Goal: Information Seeking & Learning: Check status

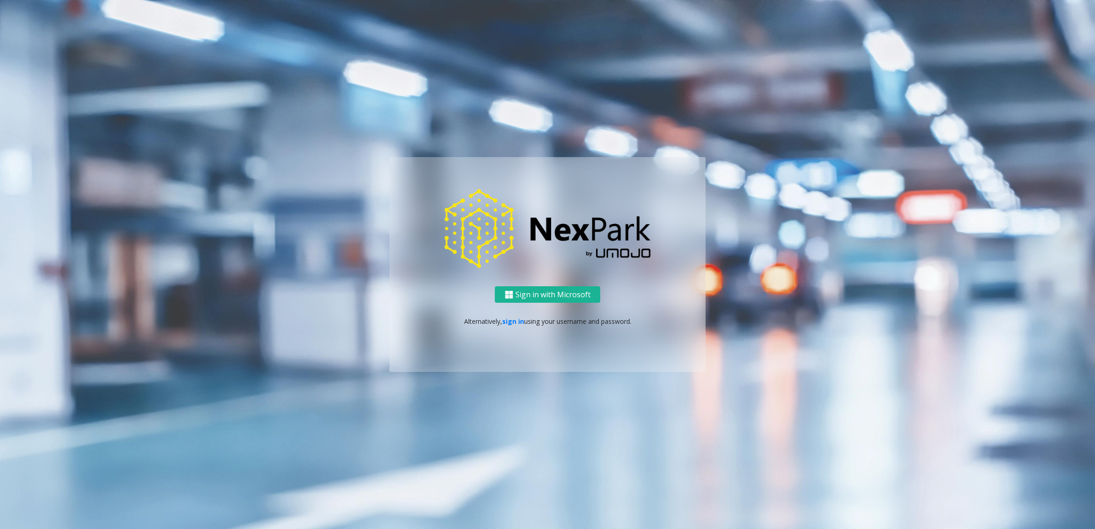
click at [509, 326] on p "Alternatively, sign in using your username and password." at bounding box center [548, 322] width 298 height 10
click at [509, 324] on link "sign in" at bounding box center [513, 321] width 22 height 9
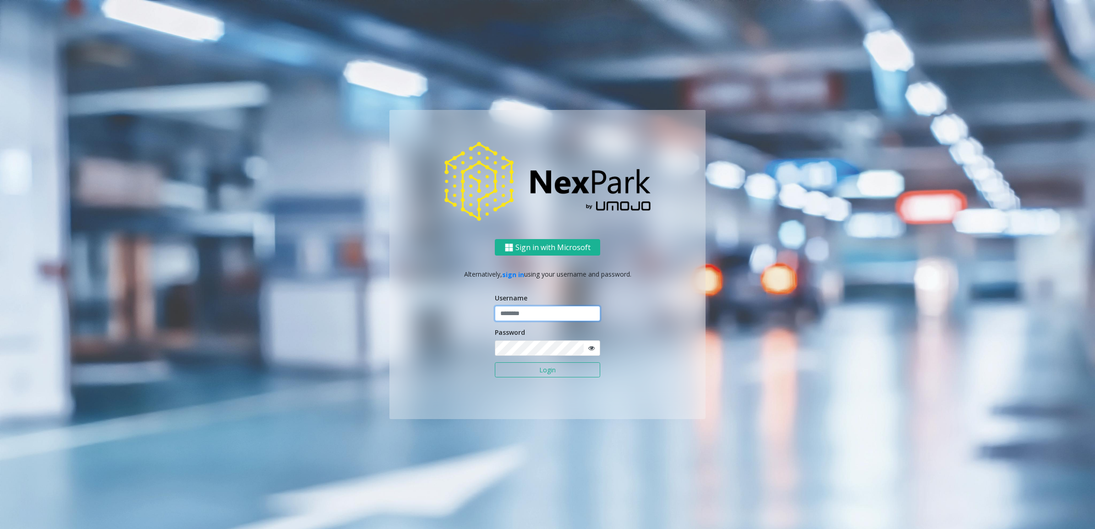
type input "********"
click at [519, 313] on input "********" at bounding box center [547, 314] width 105 height 16
drag, startPoint x: 423, startPoint y: 324, endPoint x: 511, endPoint y: 378, distance: 103.4
click at [425, 327] on div "Sign in with Microsoft Alternatively, sign in using your username and password.…" at bounding box center [547, 329] width 316 height 180
click at [514, 378] on form "Username ******** Password Login" at bounding box center [547, 340] width 105 height 94
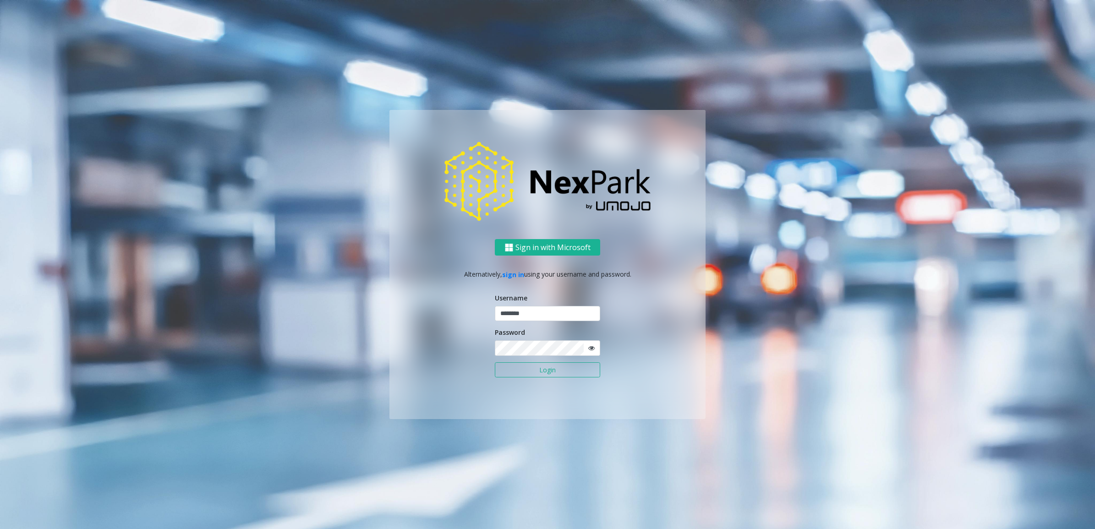
click at [523, 366] on button "Login" at bounding box center [547, 370] width 105 height 16
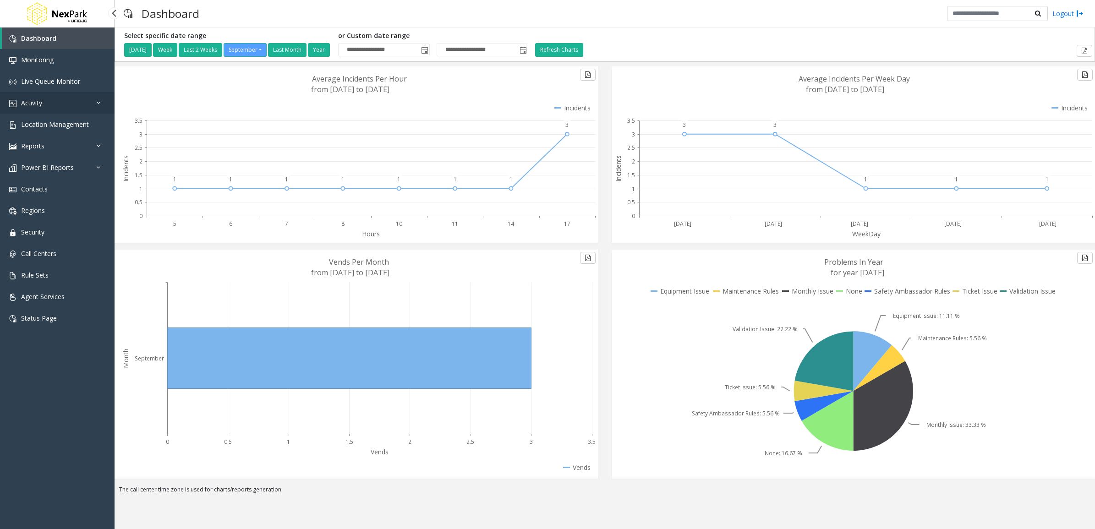
click at [71, 99] on link "Activity" at bounding box center [57, 103] width 115 height 22
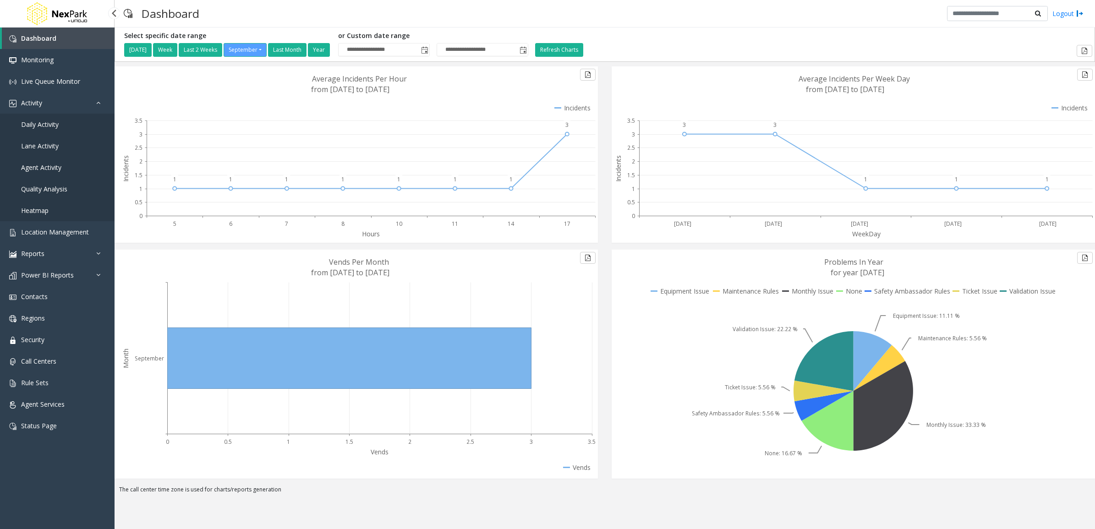
click at [58, 117] on link "Daily Activity" at bounding box center [57, 125] width 115 height 22
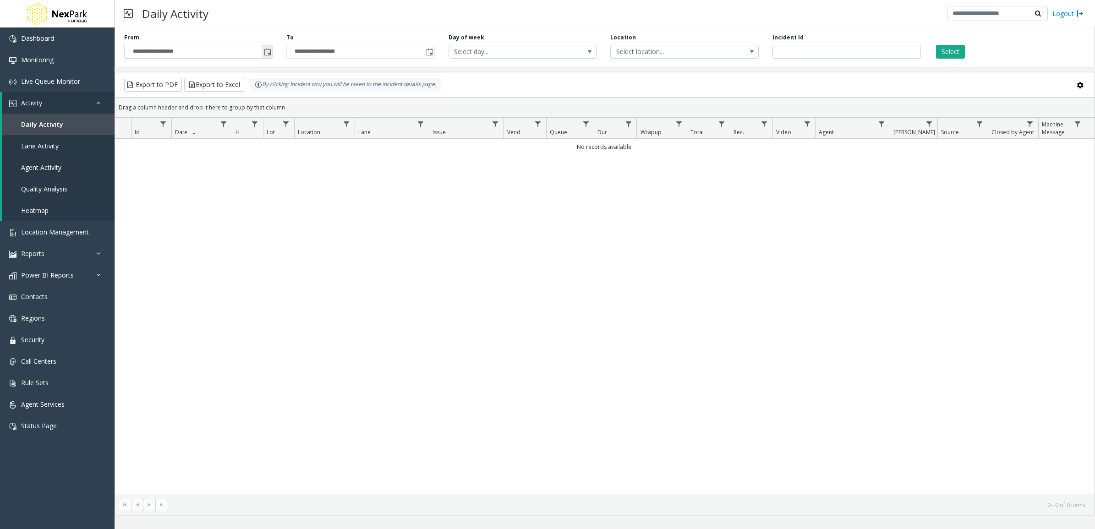
click at [272, 56] on span "**********" at bounding box center [198, 52] width 148 height 14
click at [265, 54] on span "Toggle popup" at bounding box center [267, 52] width 7 height 7
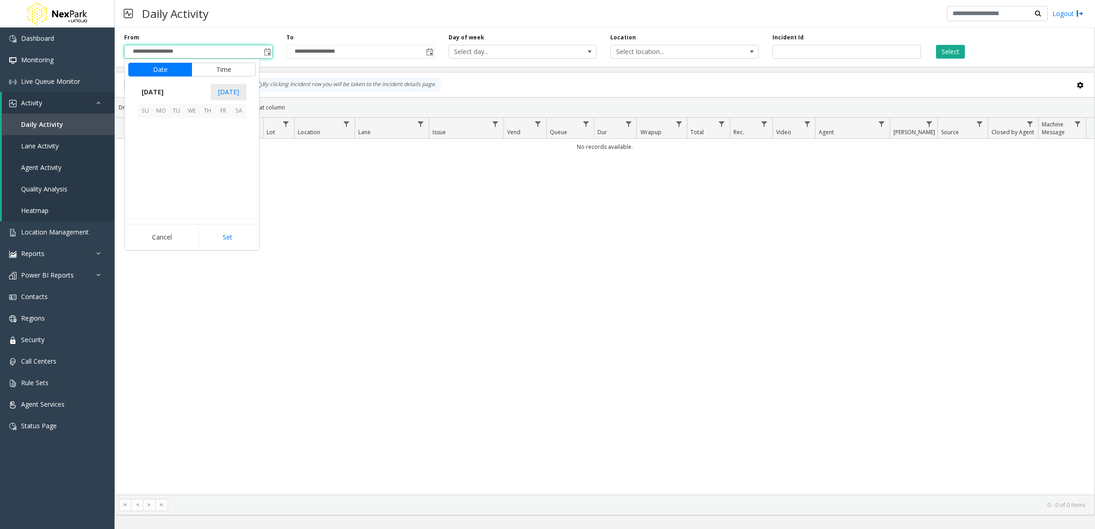
scroll to position [164345, 0]
click at [159, 136] on span "8" at bounding box center [161, 142] width 16 height 16
click at [207, 232] on button "Set" at bounding box center [227, 237] width 58 height 20
type input "**********"
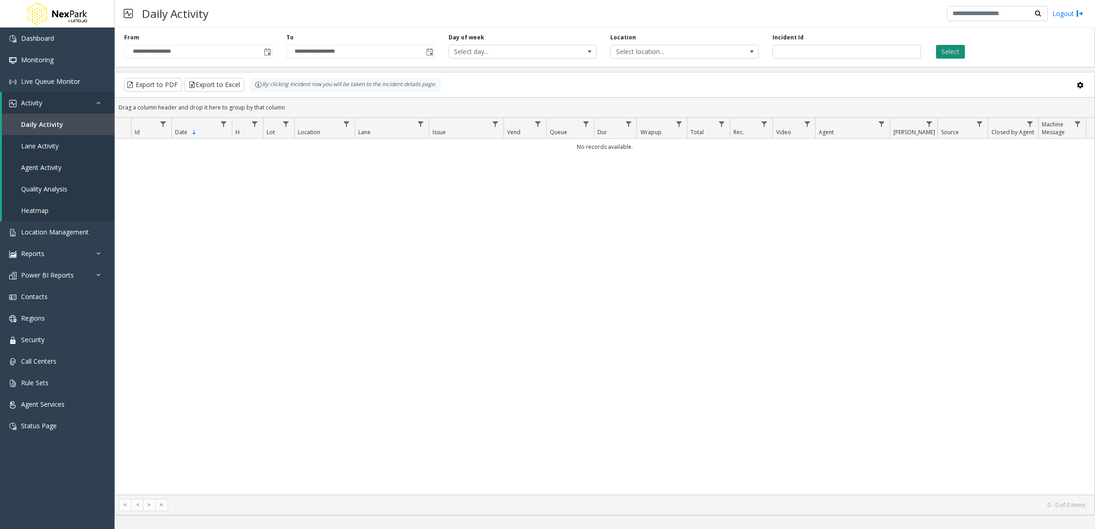
click at [943, 54] on button "Select" at bounding box center [950, 52] width 29 height 14
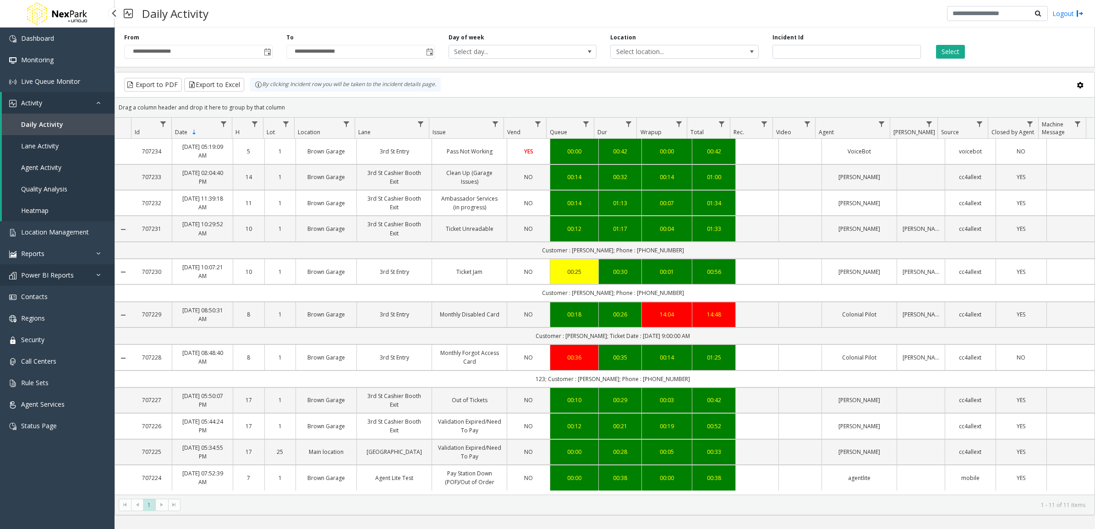
click at [68, 283] on link "Power BI Reports" at bounding box center [57, 275] width 115 height 22
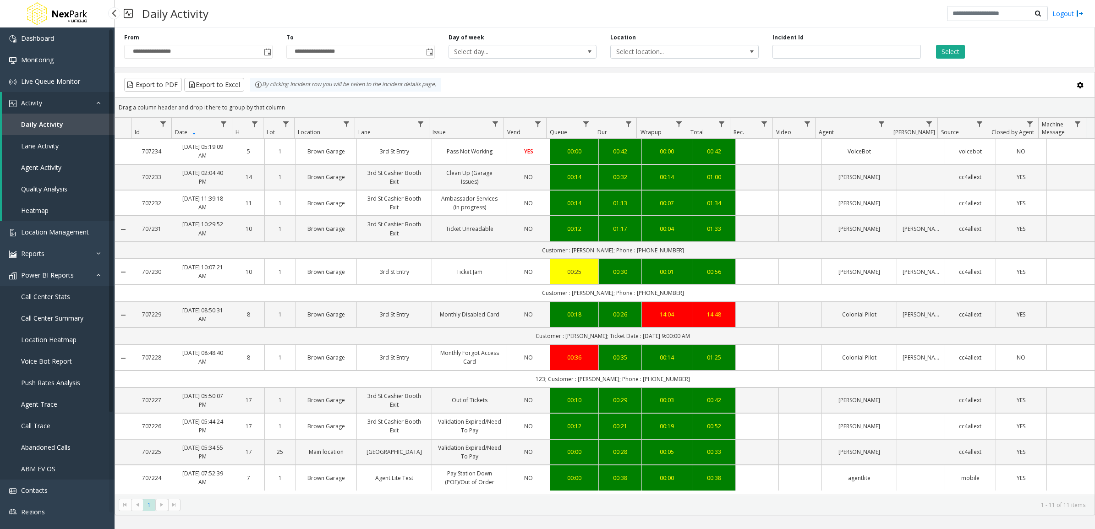
click at [58, 299] on span "Call Center Stats" at bounding box center [45, 296] width 49 height 9
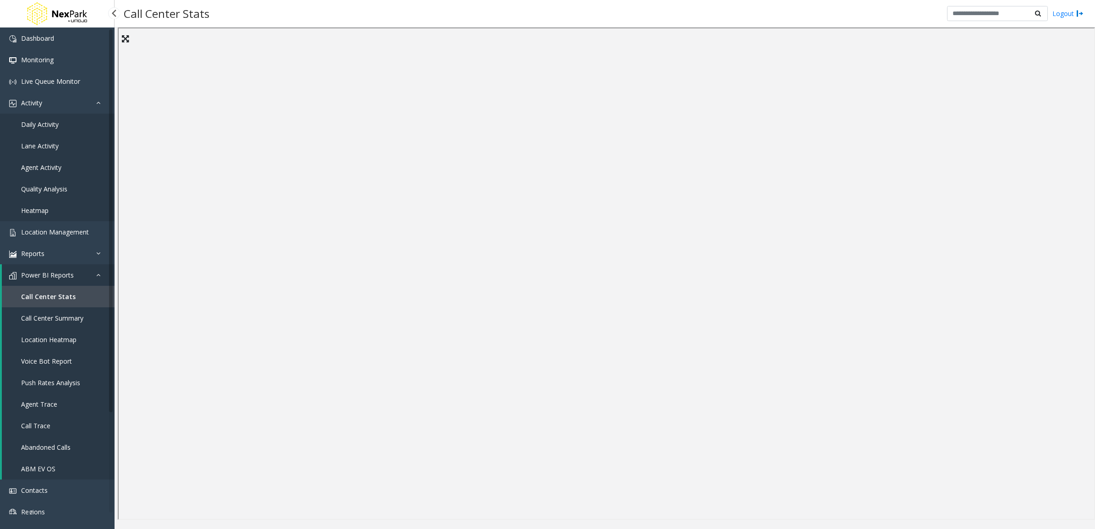
click at [72, 276] on span "Power BI Reports" at bounding box center [47, 275] width 53 height 9
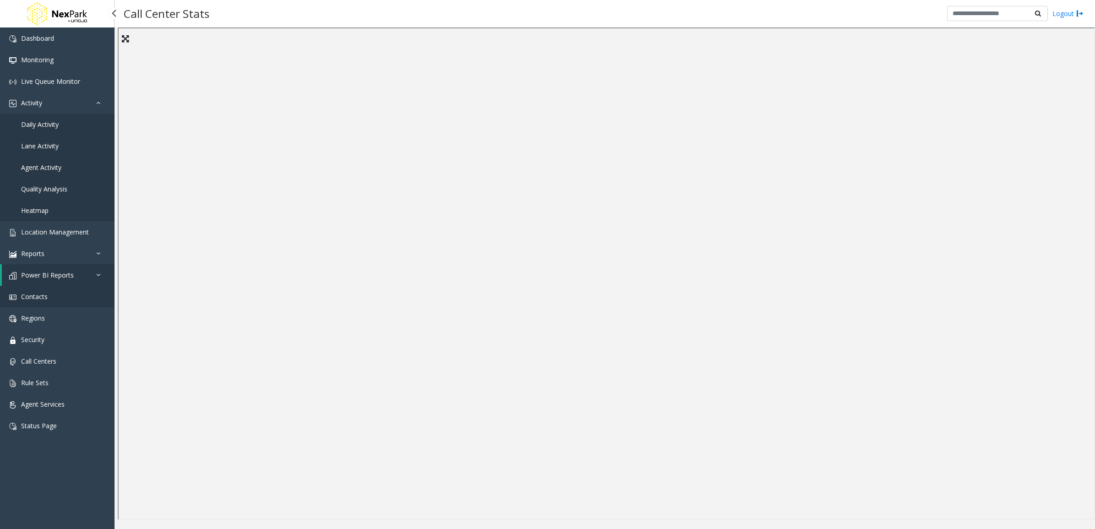
click at [58, 299] on link "Contacts" at bounding box center [57, 297] width 115 height 22
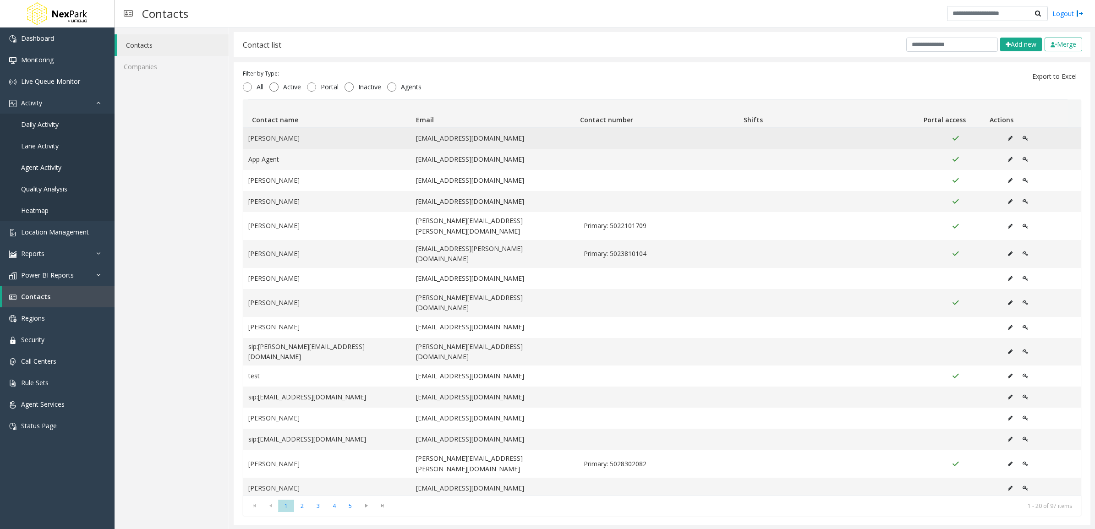
click at [1008, 138] on icon "Data table" at bounding box center [1010, 138] width 5 height 5
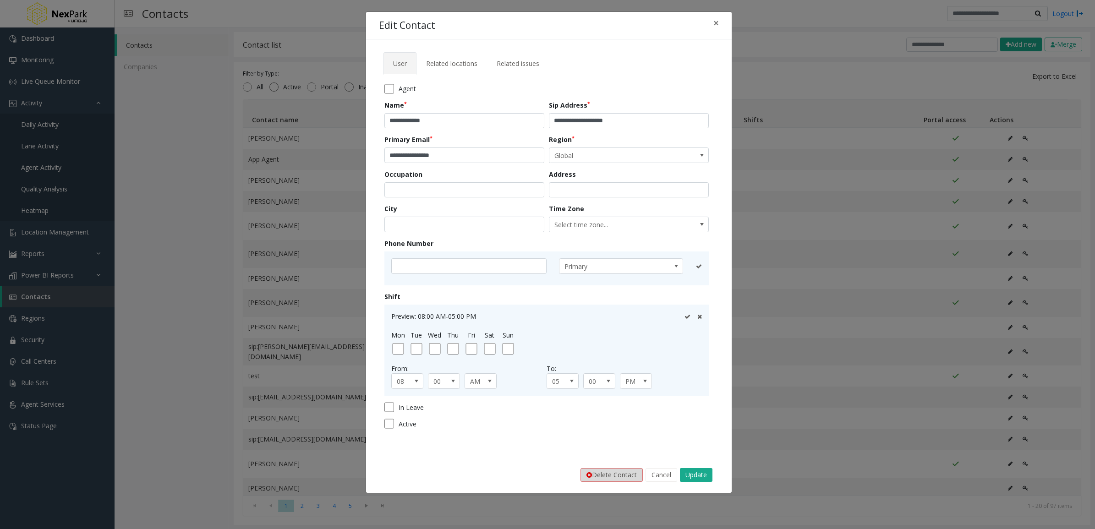
click at [611, 468] on button "Delete Contact" at bounding box center [611, 475] width 62 height 14
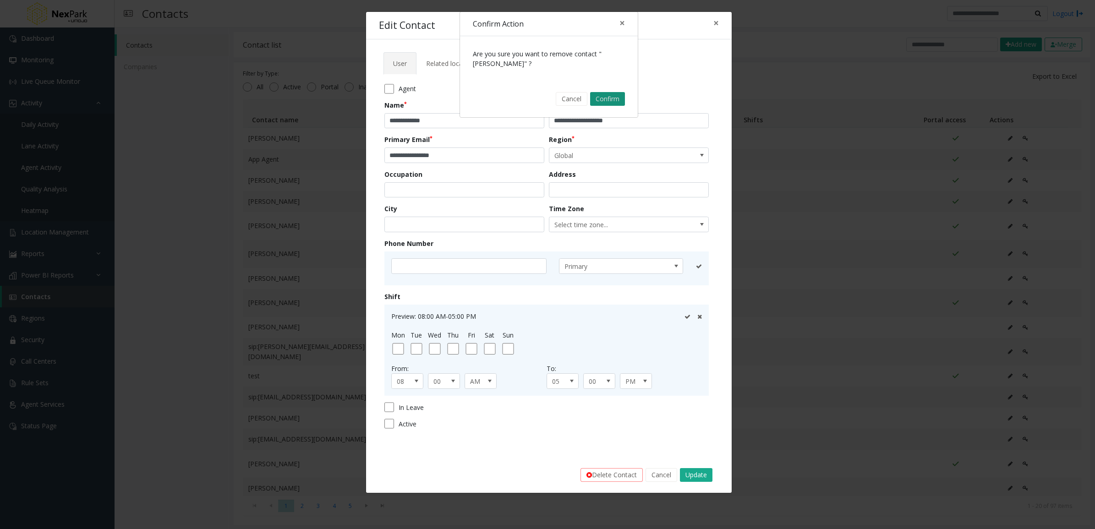
click at [612, 102] on button "Confirm" at bounding box center [607, 99] width 35 height 14
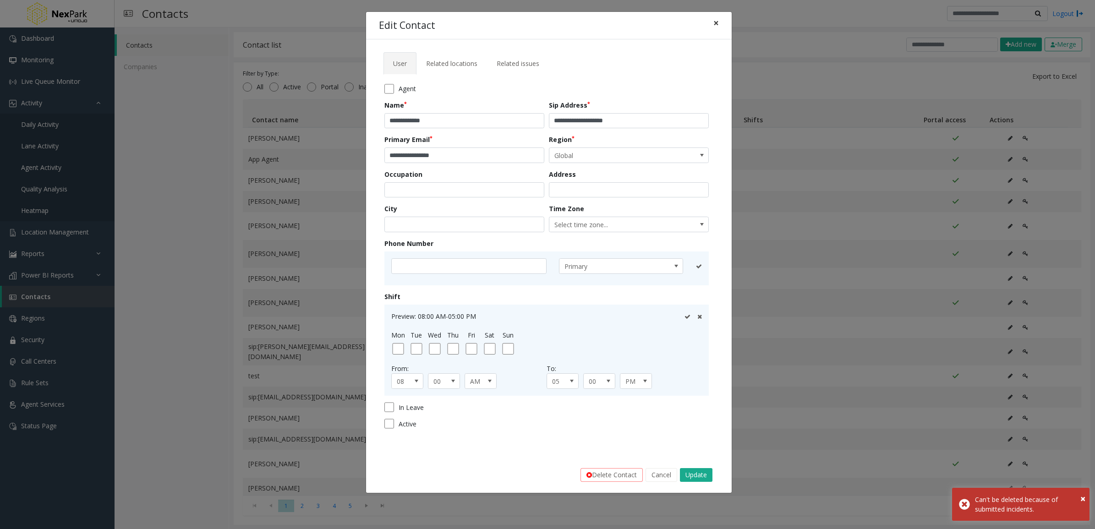
click at [713, 23] on span "×" at bounding box center [715, 22] width 5 height 13
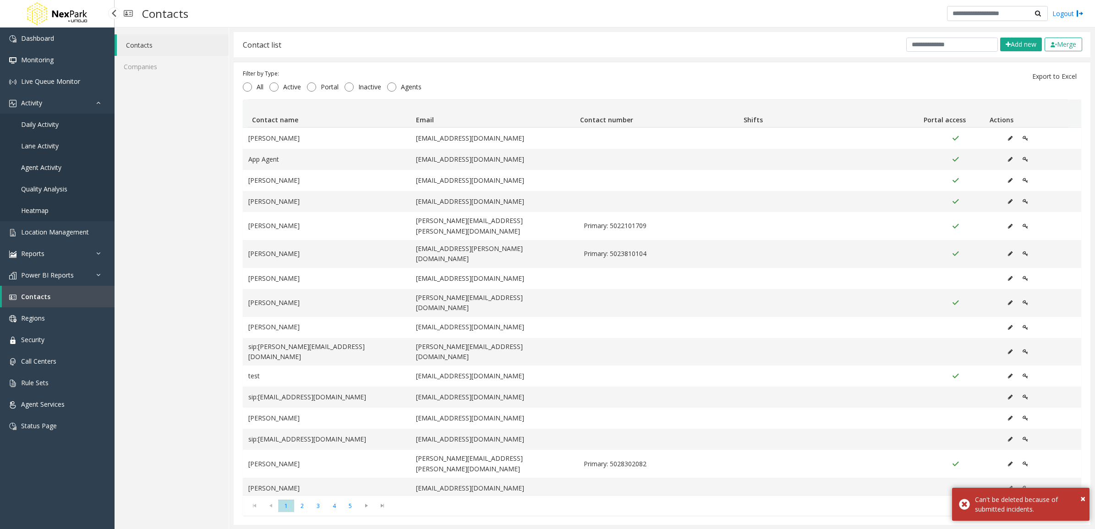
click at [72, 124] on link "Daily Activity" at bounding box center [57, 125] width 115 height 22
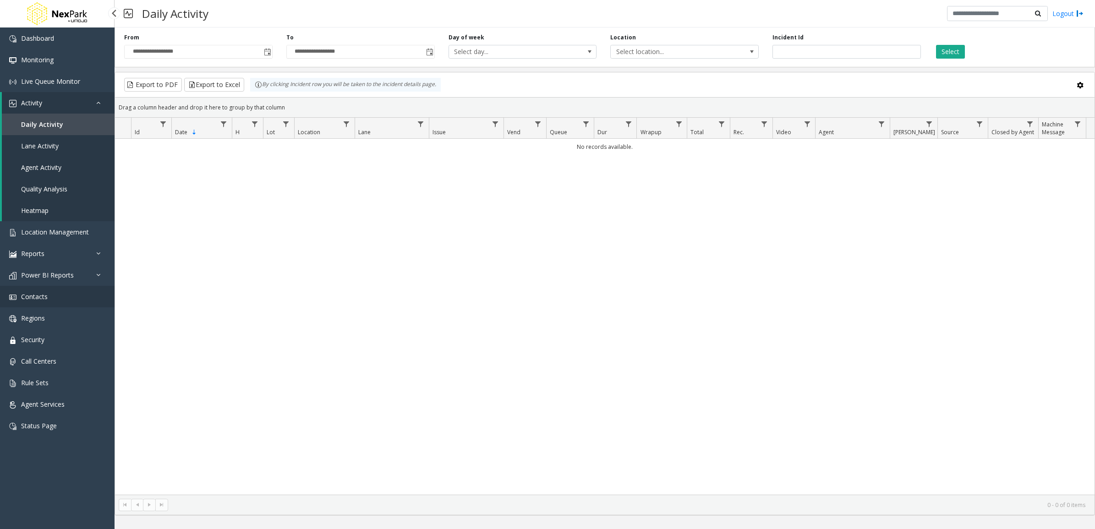
click at [58, 300] on link "Contacts" at bounding box center [57, 297] width 115 height 22
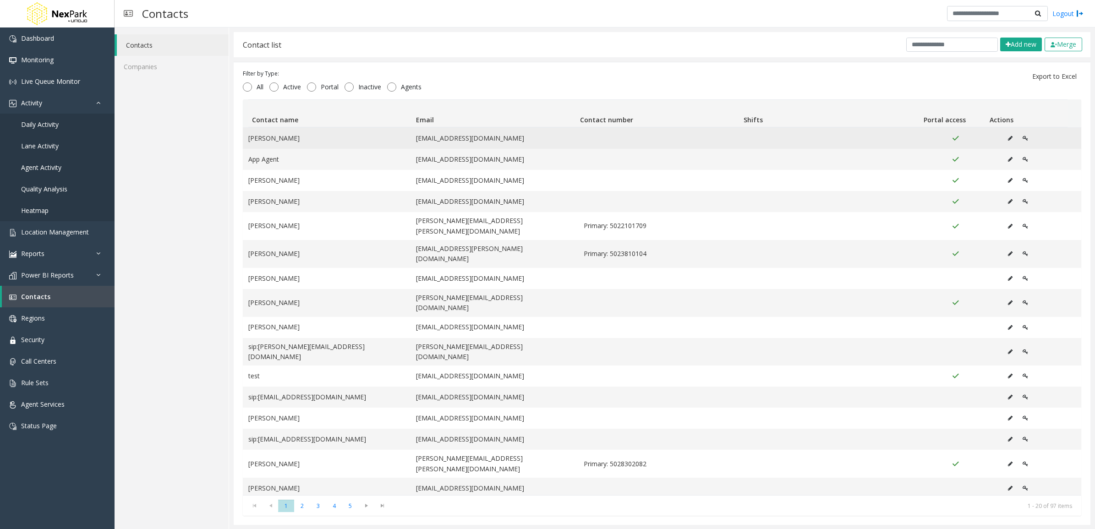
click at [1017, 139] on button "Data table" at bounding box center [1025, 138] width 16 height 14
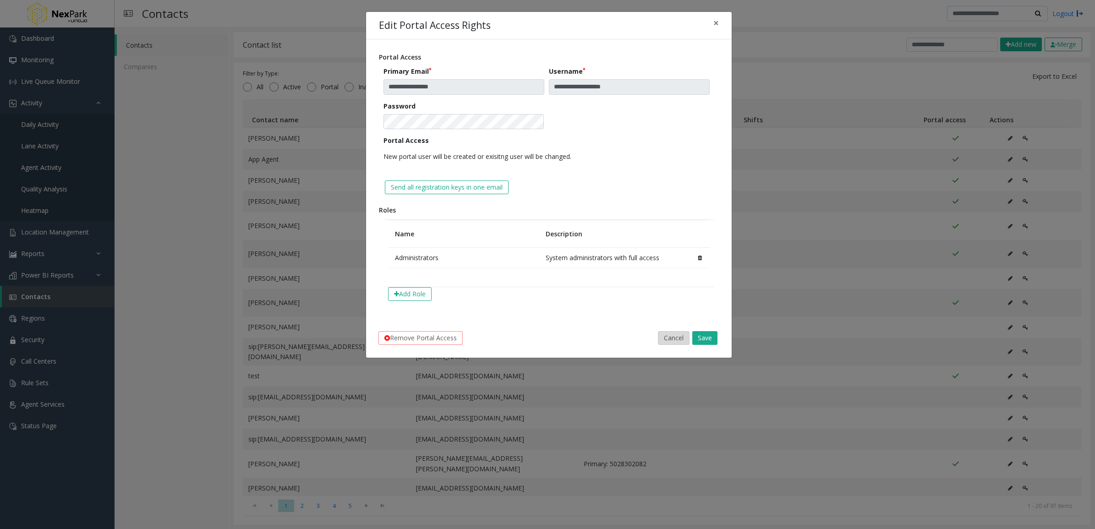
click at [684, 345] on button "Cancel" at bounding box center [674, 338] width 32 height 14
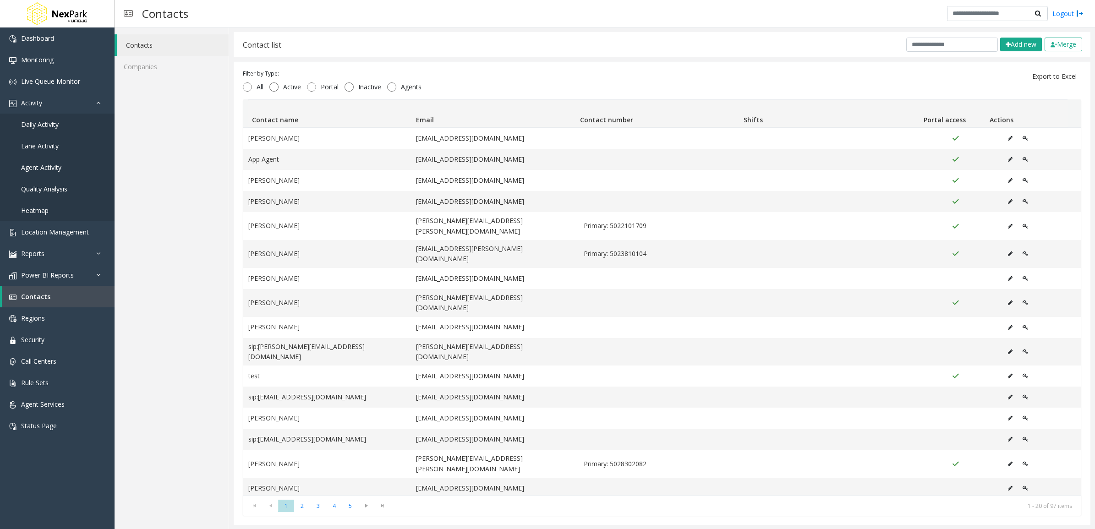
click at [292, 120] on th "Contact name" at bounding box center [330, 113] width 164 height 27
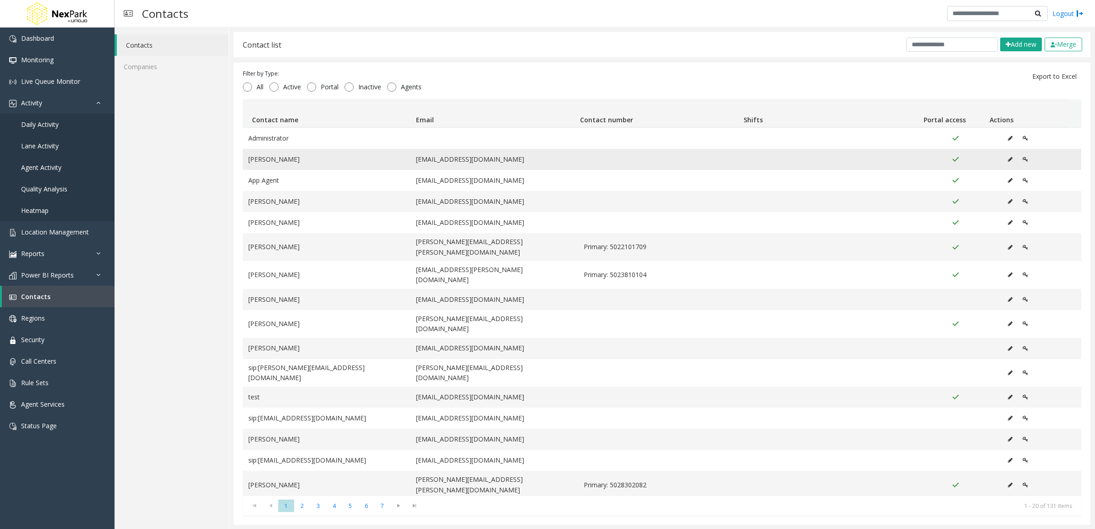
click at [1003, 165] on button "Data table" at bounding box center [1010, 160] width 15 height 14
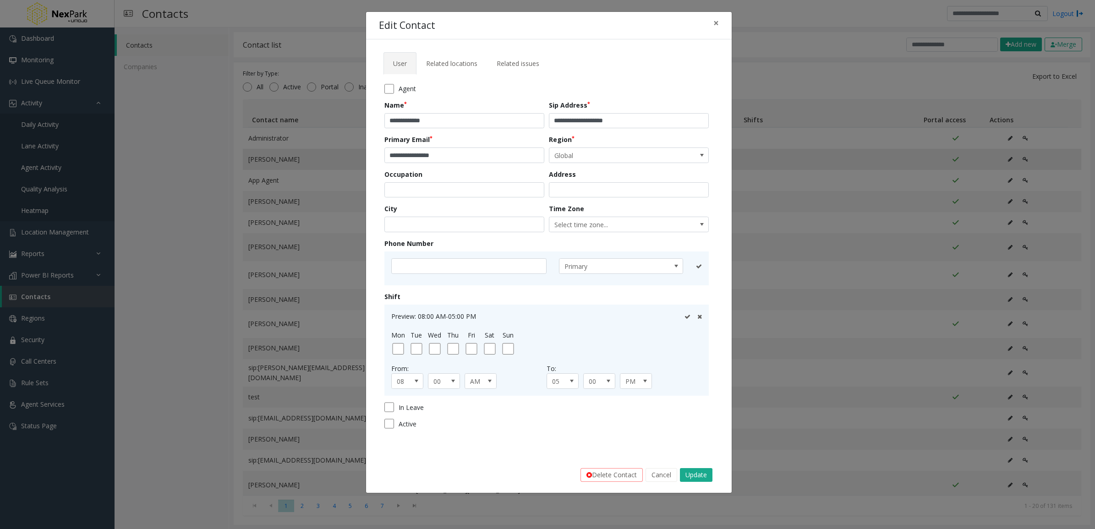
click at [996, 165] on div "**********" at bounding box center [547, 264] width 1095 height 529
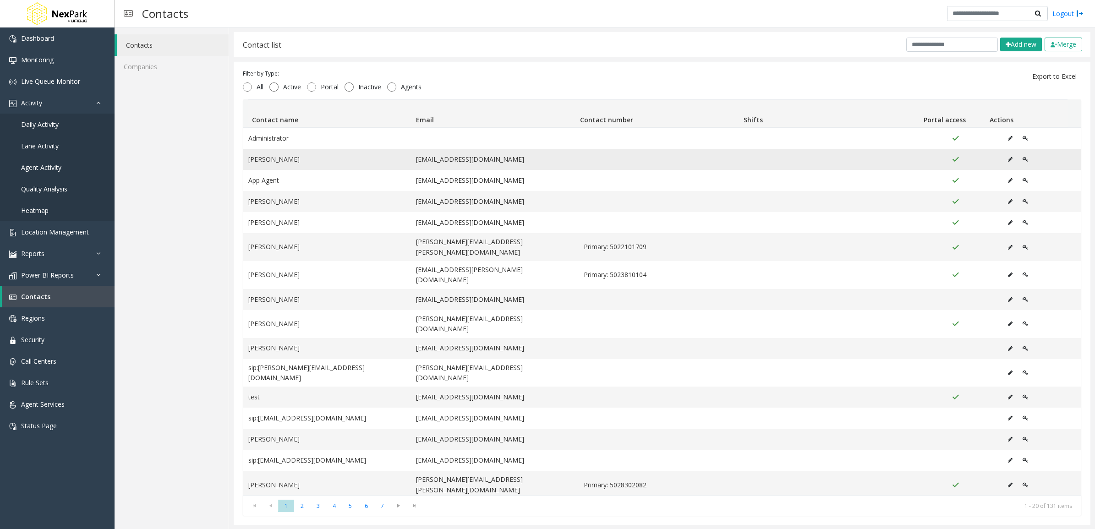
click at [1017, 159] on button "Data table" at bounding box center [1025, 160] width 16 height 14
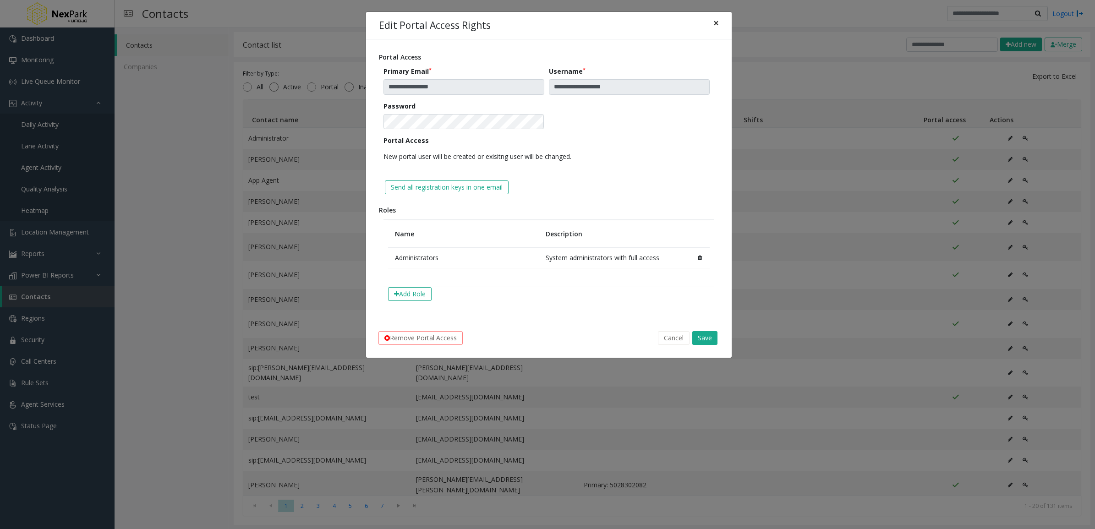
click at [716, 30] on button "×" at bounding box center [716, 23] width 18 height 22
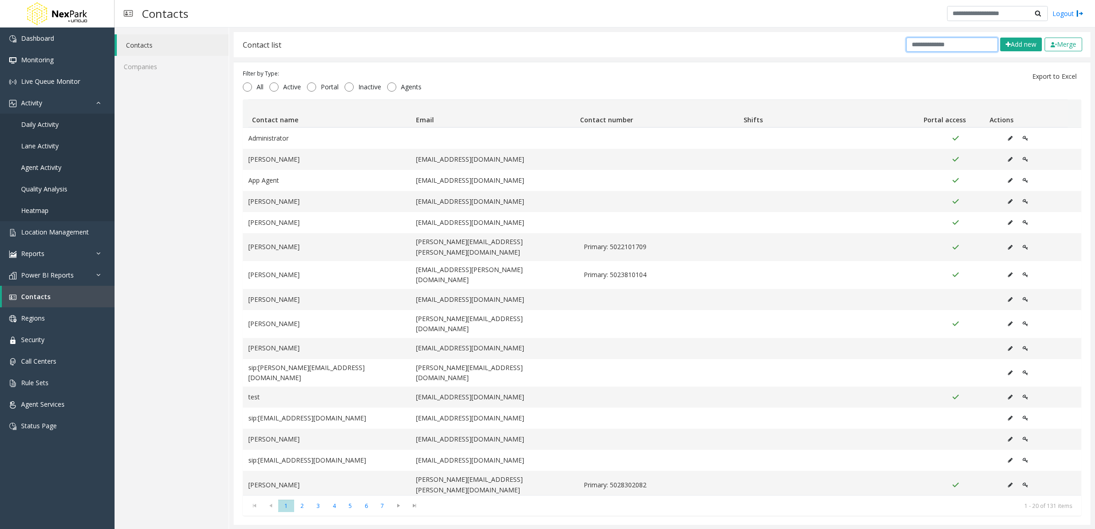
click at [938, 50] on input "text" at bounding box center [952, 45] width 92 height 14
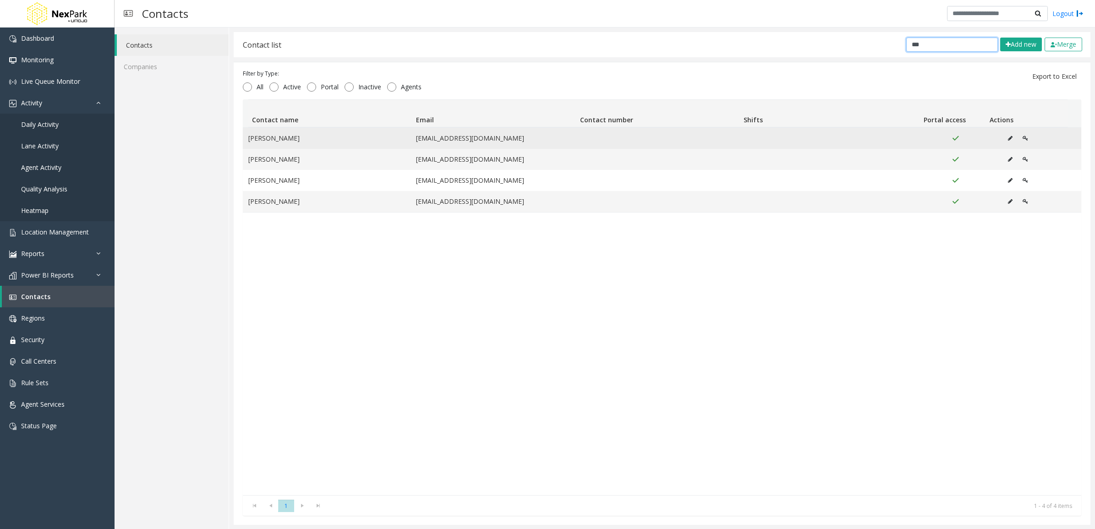
type input "***"
click at [1023, 138] on icon "Data table" at bounding box center [1025, 138] width 5 height 5
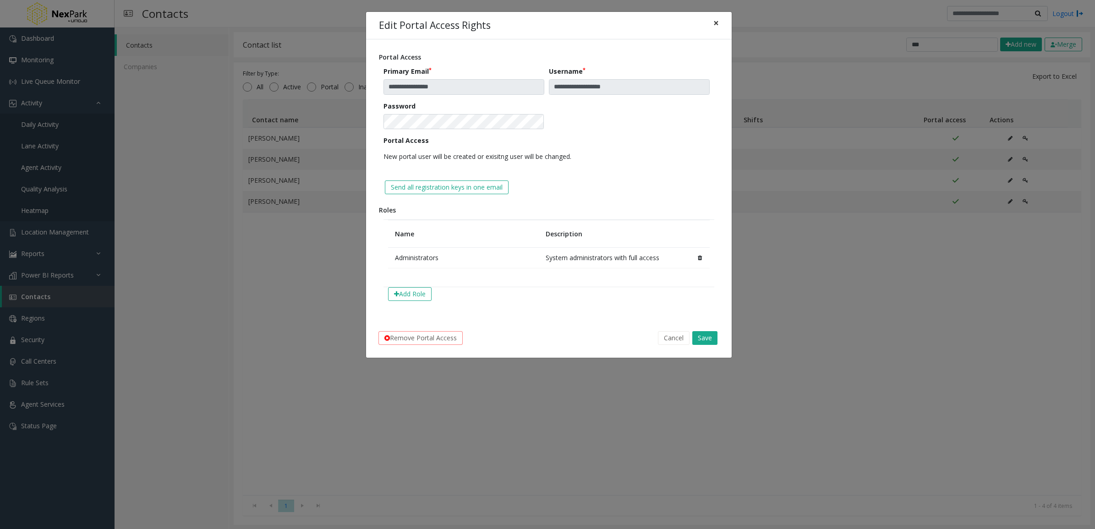
click at [715, 26] on span "×" at bounding box center [715, 22] width 5 height 13
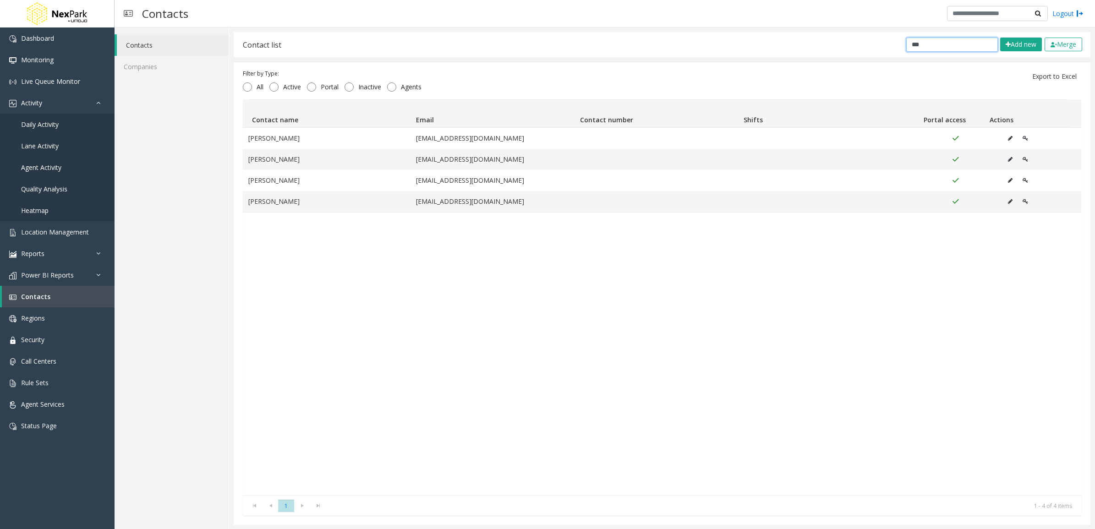
click at [923, 47] on input "***" at bounding box center [952, 45] width 92 height 14
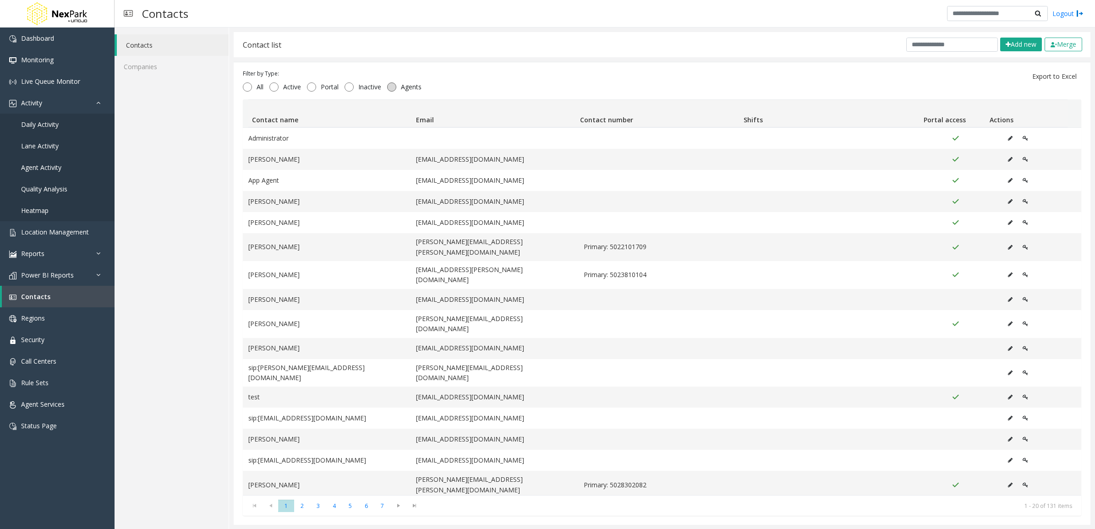
click at [401, 84] on span "Agents" at bounding box center [411, 86] width 30 height 9
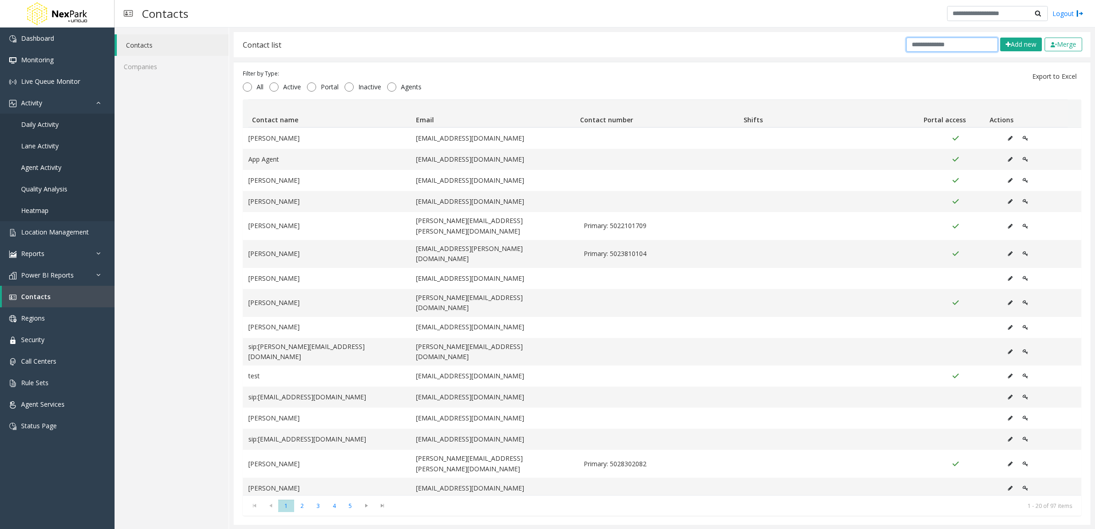
click at [908, 49] on input "text" at bounding box center [952, 45] width 92 height 14
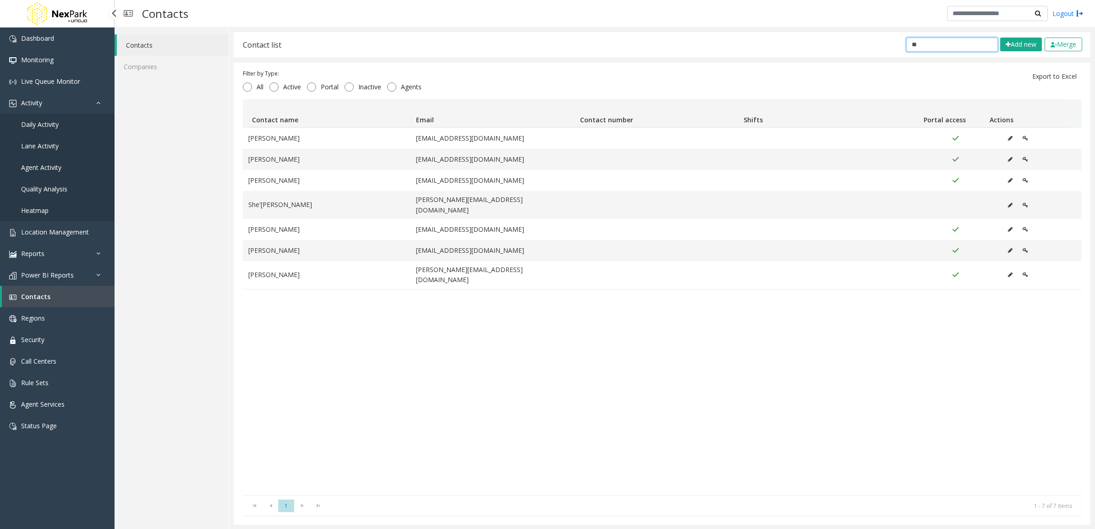
type input "**"
click at [47, 115] on link "Daily Activity" at bounding box center [57, 125] width 115 height 22
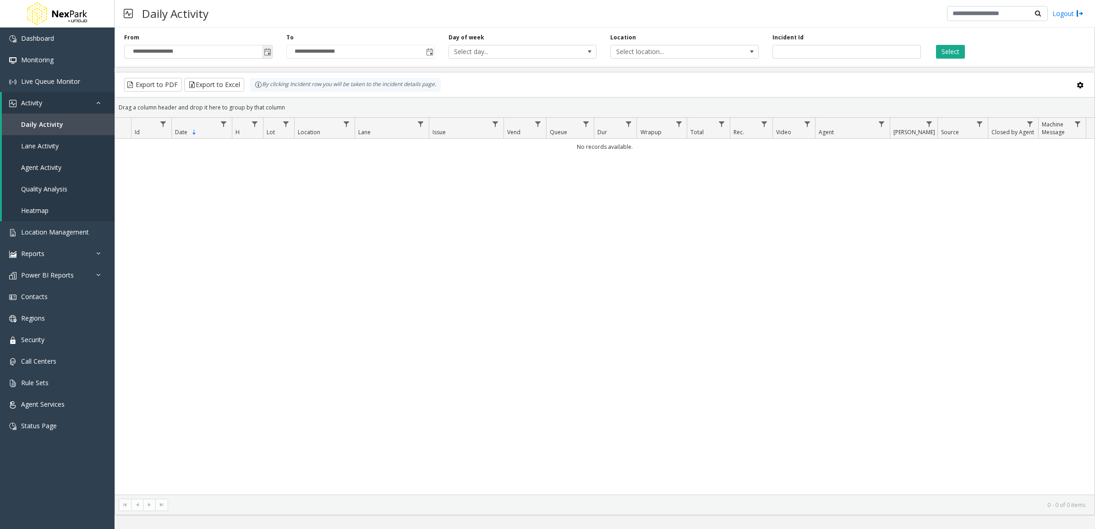
click at [266, 50] on span "Toggle popup" at bounding box center [267, 52] width 7 height 7
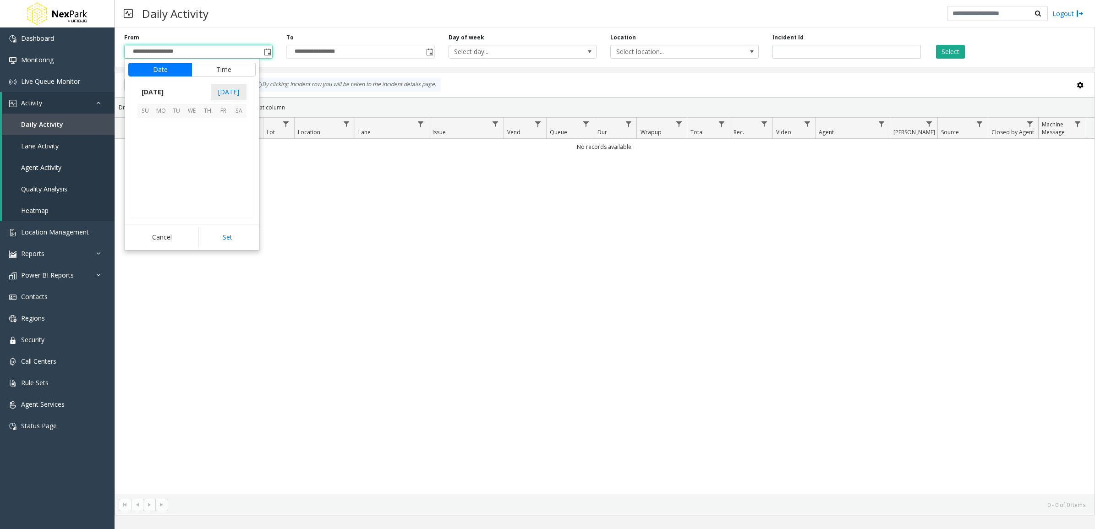
scroll to position [164345, 0]
click at [178, 139] on span "9" at bounding box center [177, 142] width 16 height 16
click at [240, 233] on button "Set" at bounding box center [227, 237] width 58 height 20
type input "**********"
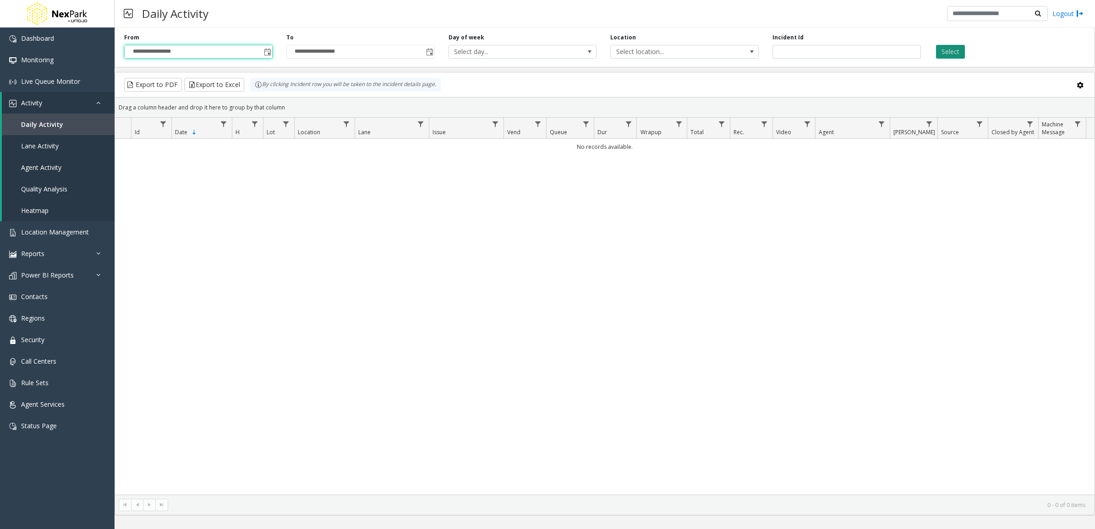
click at [944, 51] on button "Select" at bounding box center [950, 52] width 29 height 14
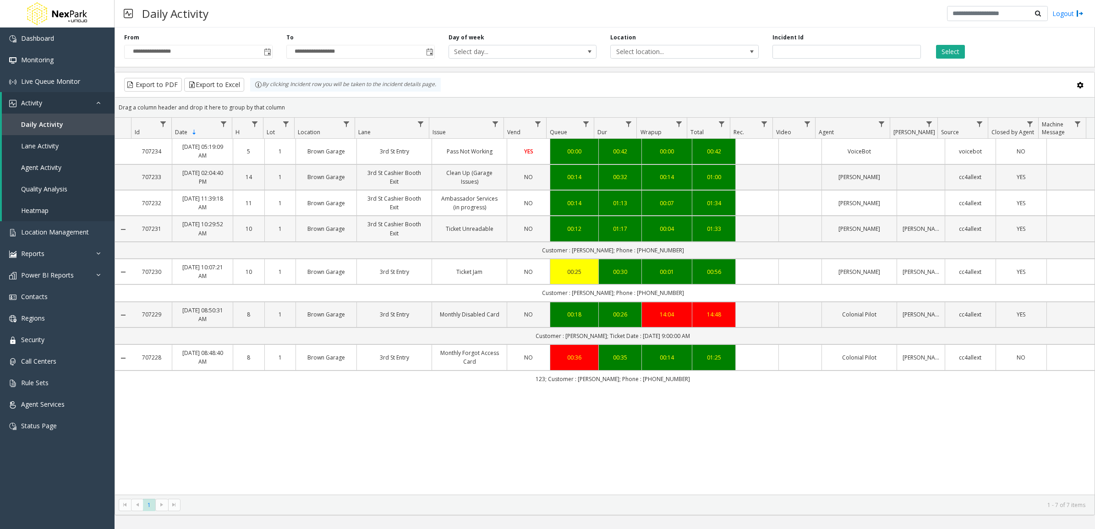
click at [854, 224] on td "[PERSON_NAME]" at bounding box center [858, 229] width 75 height 26
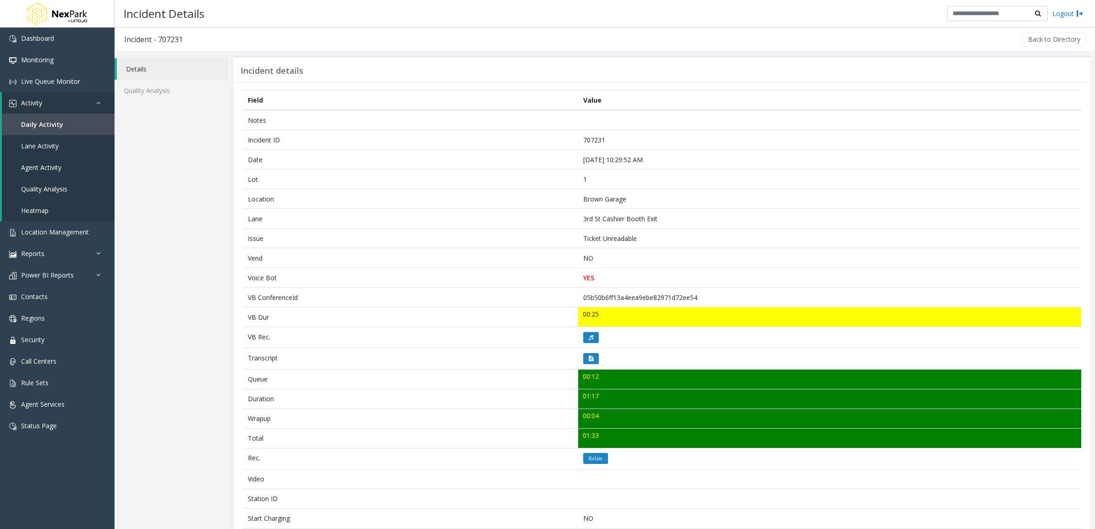
click at [854, 227] on td "3rd St Cashier Booth Exit" at bounding box center [829, 219] width 503 height 20
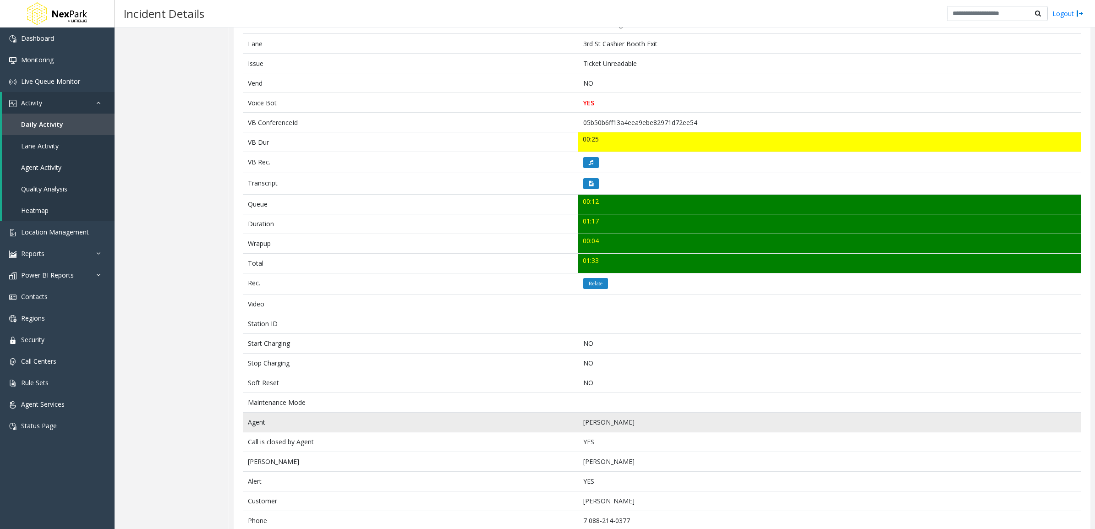
scroll to position [199, 0]
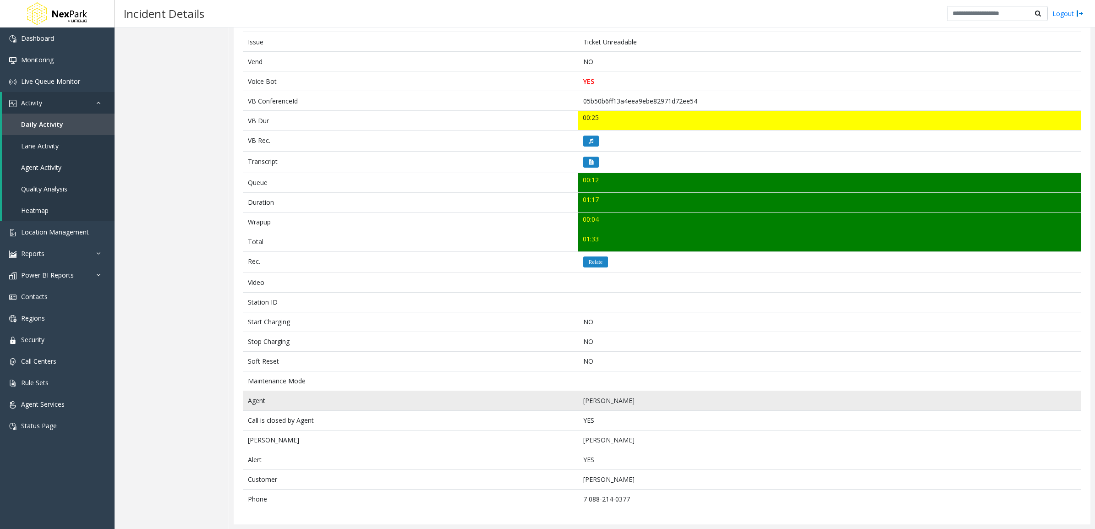
click at [580, 399] on td "[PERSON_NAME]" at bounding box center [829, 401] width 503 height 20
drag, startPoint x: 580, startPoint y: 399, endPoint x: 589, endPoint y: 401, distance: 8.9
click at [589, 401] on td "[PERSON_NAME]" at bounding box center [829, 401] width 503 height 20
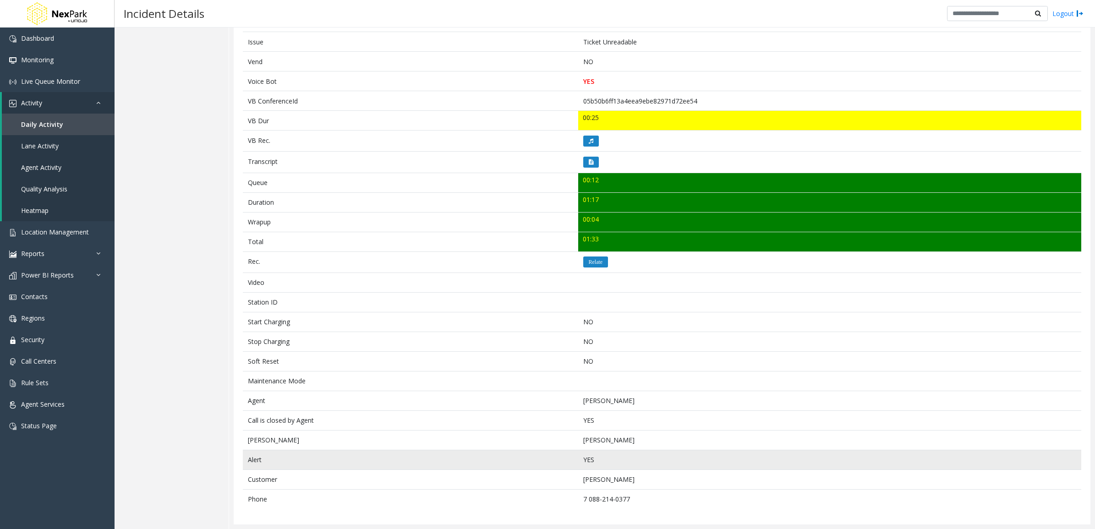
click at [455, 466] on td "Alert" at bounding box center [410, 460] width 335 height 20
